Goal: Navigation & Orientation: Find specific page/section

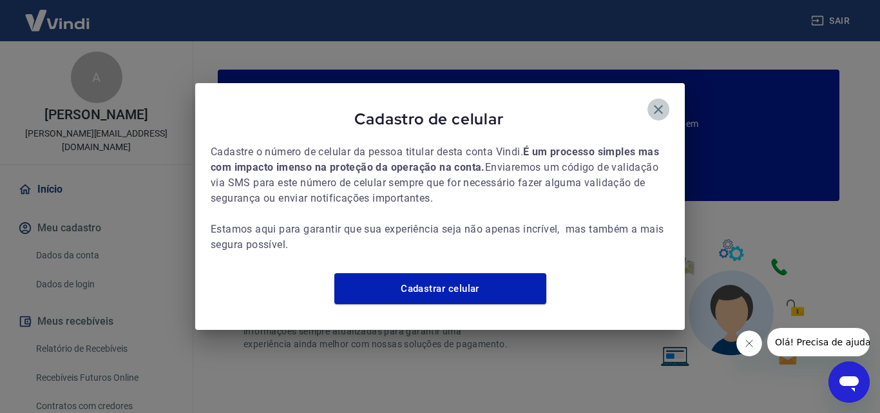
click at [660, 102] on icon "button" at bounding box center [658, 109] width 15 height 15
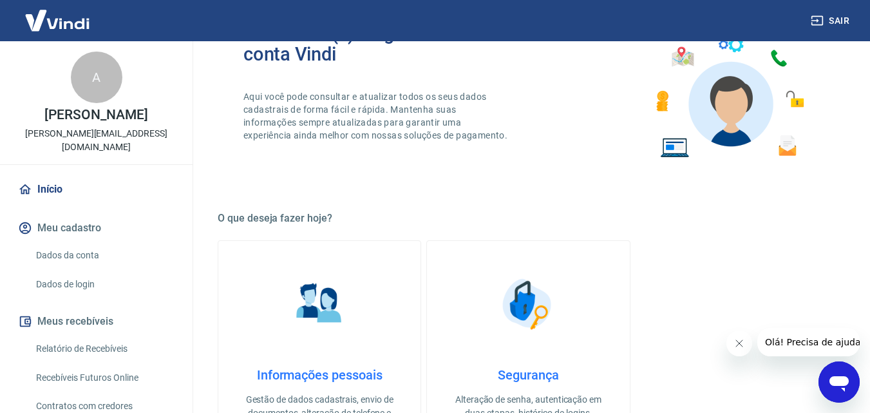
click at [63, 23] on img at bounding box center [57, 20] width 84 height 39
click at [53, 18] on img at bounding box center [57, 20] width 84 height 39
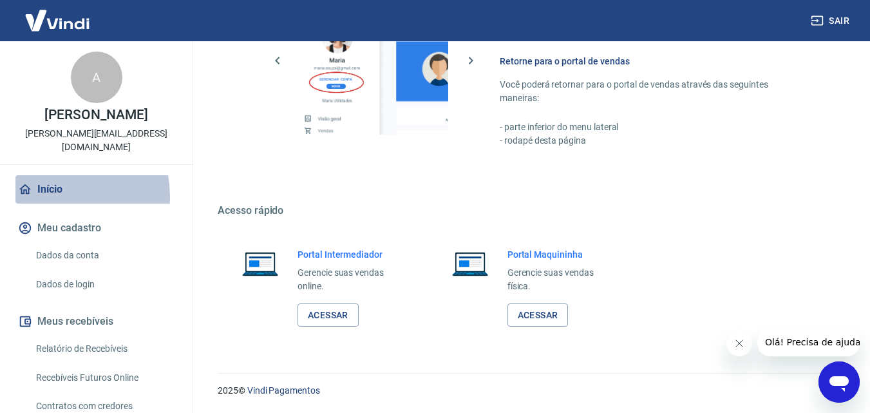
click at [49, 183] on link "Início" at bounding box center [96, 189] width 162 height 28
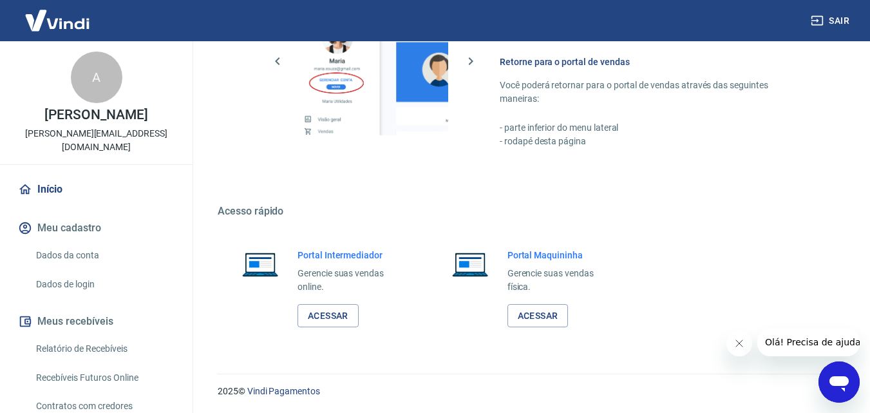
scroll to position [778, 0]
click at [326, 314] on link "Acessar" at bounding box center [328, 315] width 61 height 24
